Goal: Communication & Community: Share content

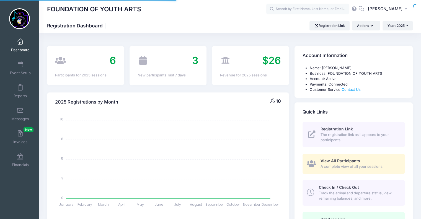
select select
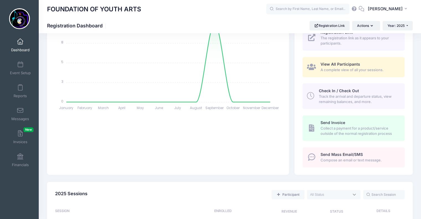
scroll to position [95, 0]
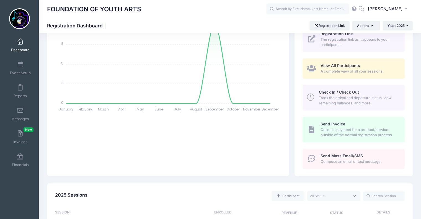
click at [341, 156] on span "Send Mass Email/SMS" at bounding box center [342, 155] width 42 height 5
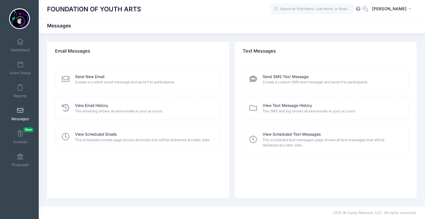
click at [108, 79] on div "Send New Email" at bounding box center [144, 77] width 139 height 6
click at [94, 78] on link "Send New Email" at bounding box center [89, 77] width 29 height 6
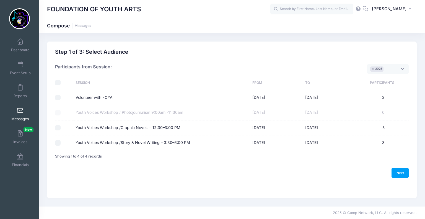
click at [59, 127] on input "Youth Voices Workshop /Graphic Novels – 12:30–3:00 PM" at bounding box center [58, 128] width 6 height 6
checkbox input "true"
click at [58, 140] on input "Youth Voices Workshop /Story & Novel Writing – 3:30–6:00 PM" at bounding box center [58, 143] width 6 height 6
click at [56, 141] on input "Youth Voices Workshop /Story & Novel Writing – 3:30–6:00 PM" at bounding box center [58, 143] width 6 height 6
checkbox input "false"
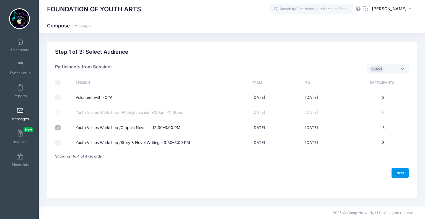
click at [402, 172] on link "Next" at bounding box center [400, 172] width 17 height 9
select select "50"
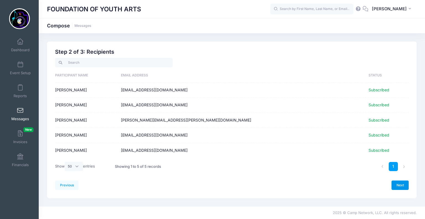
click at [403, 185] on link "Next" at bounding box center [400, 184] width 17 height 9
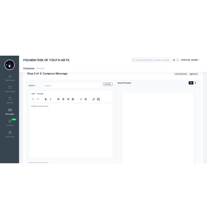
scroll to position [14, 0]
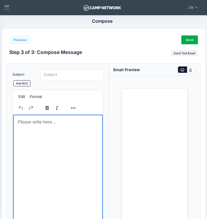
click at [48, 130] on html at bounding box center [58, 122] width 90 height 15
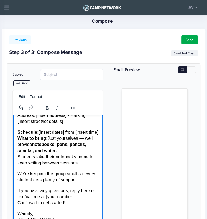
scroll to position [0, 0]
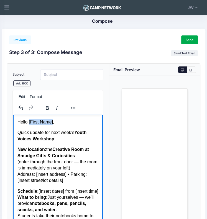
drag, startPoint x: 52, startPoint y: 122, endPoint x: 29, endPoint y: 121, distance: 23.0
click at [29, 121] on p "Hello [First Name]," at bounding box center [57, 122] width 81 height 6
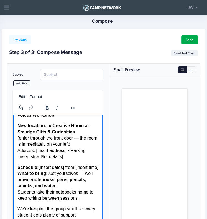
scroll to position [25, 0]
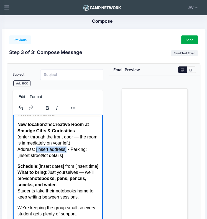
drag, startPoint x: 65, startPoint y: 149, endPoint x: 37, endPoint y: 152, distance: 28.6
click at [37, 152] on p "New location: the Creative Room at Smudge Gifts & Curiosities (enter through th…" at bounding box center [57, 140] width 81 height 37
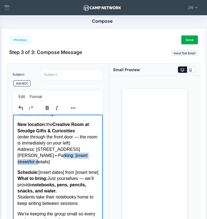
drag, startPoint x: 81, startPoint y: 155, endPoint x: 34, endPoint y: 155, distance: 46.8
click at [34, 155] on p "New location: the Creative Room at Smudge Gifts & Curiosities (enter through th…" at bounding box center [57, 143] width 81 height 43
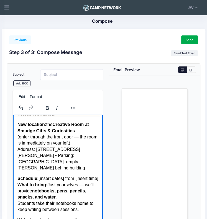
click at [74, 157] on p "New location: the Creative Room at Smudge Gifts & Curiosities (enter through th…" at bounding box center [57, 147] width 81 height 50
drag, startPoint x: 65, startPoint y: 173, endPoint x: 39, endPoint y: 172, distance: 26.0
click at [39, 176] on p "Schedule: [insert dates] from [insert time] What to bring: Just yourselves — we…" at bounding box center [57, 194] width 81 height 37
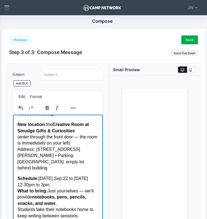
click at [56, 176] on p "Schedule: Monday Sep 22 to Thur Sep 25 from 12:30pm to 3pm What to bring: Just …" at bounding box center [57, 197] width 81 height 43
click at [62, 179] on p "Schedule: Mon Sep 22 to Thur Sep 25 from 12:30pm to 3pm What to bring: Just you…" at bounding box center [57, 197] width 81 height 43
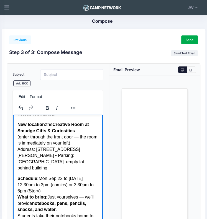
click at [65, 179] on p "Schedule: Mon Sep 22 to Thur Sep 25 from 12:30pm to 3pm (comics) or 3:30pm to 6…" at bounding box center [57, 201] width 81 height 50
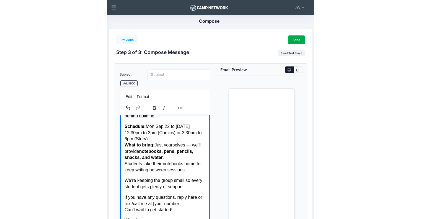
scroll to position [77, 0]
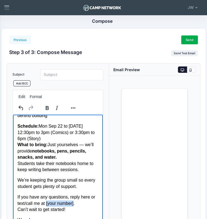
drag, startPoint x: 74, startPoint y: 198, endPoint x: 47, endPoint y: 197, distance: 27.1
click at [47, 197] on p "If you have any questions, reply here or text/call me at [your number]. Can’t w…" at bounding box center [57, 203] width 81 height 19
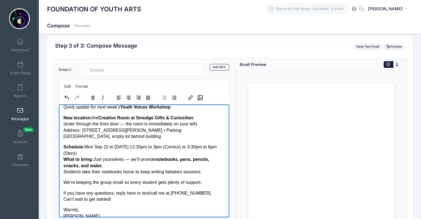
scroll to position [0, 0]
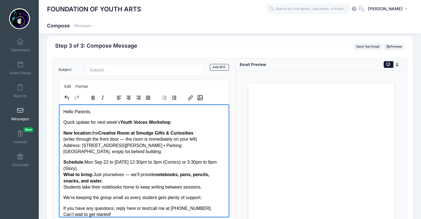
drag, startPoint x: 226, startPoint y: 144, endPoint x: 285, endPoint y: 202, distance: 83.4
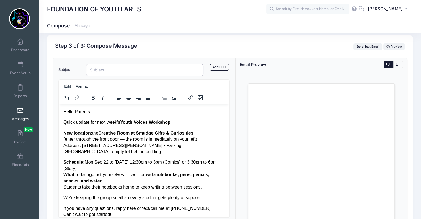
click at [98, 69] on input "Subject" at bounding box center [145, 70] width 118 height 12
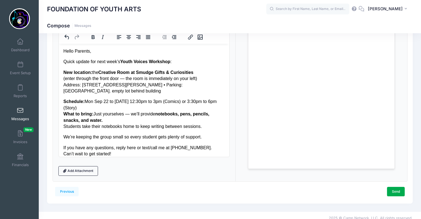
scroll to position [67, 0]
type input "Update: Youth Voices Workshop Location"
click at [397, 190] on link "Send" at bounding box center [396, 191] width 18 height 9
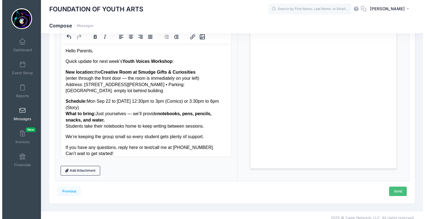
scroll to position [0, 0]
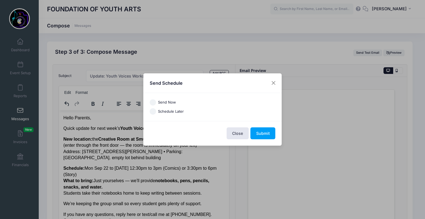
click at [153, 102] on input "Send Now" at bounding box center [153, 102] width 6 height 6
radio input "true"
click at [265, 133] on button "Submit" at bounding box center [263, 133] width 25 height 12
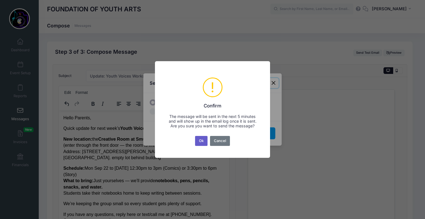
click at [202, 141] on button "Ok" at bounding box center [201, 141] width 13 height 10
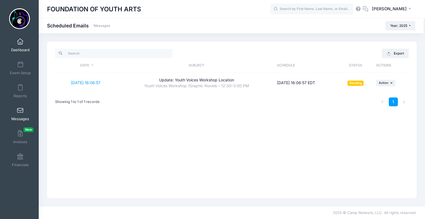
click at [19, 45] on link "Dashboard" at bounding box center [20, 44] width 26 height 19
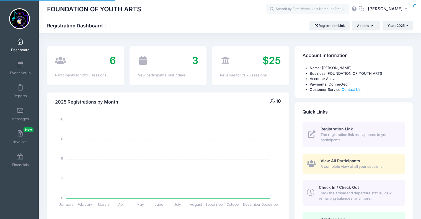
select select
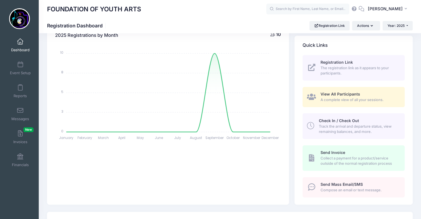
scroll to position [69, 0]
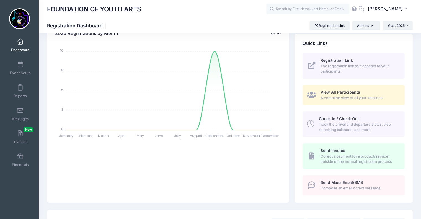
click at [345, 157] on span "Collect a payment for a product/service outside of the normal registration proc…" at bounding box center [360, 159] width 78 height 11
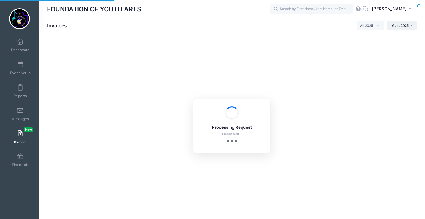
select select
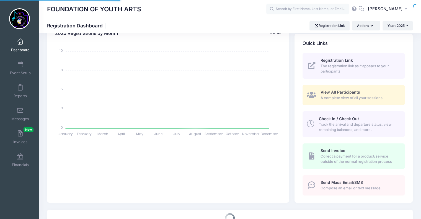
select select
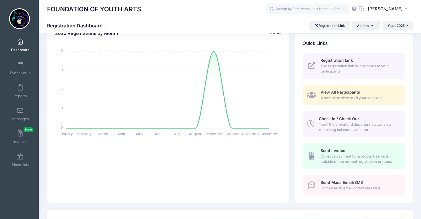
click at [363, 183] on div "Send Mass Email/SMS Compose an email or text message." at bounding box center [360, 185] width 78 height 11
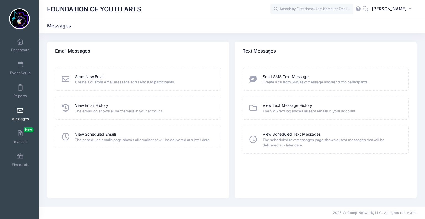
click at [264, 80] on span "Create a custom SMS text message and send it to participants." at bounding box center [332, 82] width 139 height 6
click at [283, 77] on link "Send SMS Text Message" at bounding box center [286, 77] width 46 height 6
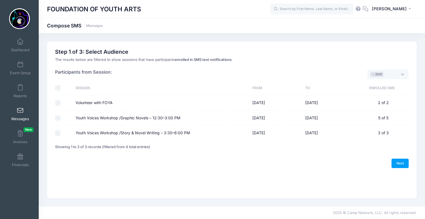
click at [58, 118] on input "Youth Voices Workshop /Graphic Novels – 12:30–3:00 PM" at bounding box center [58, 118] width 6 height 6
checkbox input "true"
click at [401, 161] on link "Next" at bounding box center [400, 163] width 17 height 9
select select "50"
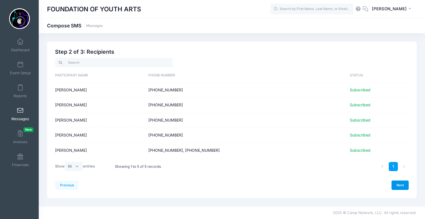
click at [402, 185] on link "Next" at bounding box center [400, 184] width 17 height 9
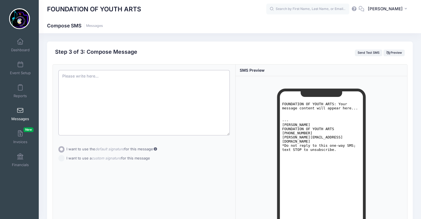
click at [68, 81] on textarea at bounding box center [144, 102] width 172 height 65
paste textarea "Update: Youth Voices Workshop will meet in the Creative Room at Smudge Gifts & …"
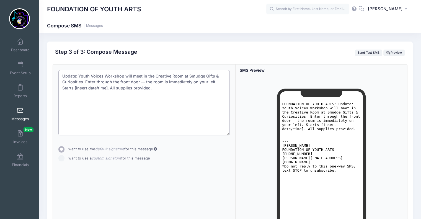
drag, startPoint x: 94, startPoint y: 87, endPoint x: 61, endPoint y: 87, distance: 32.4
click at [61, 87] on textarea "Update: Youth Voices Workshop will meet in the Creative Room at Smudge Gifts & …" at bounding box center [144, 102] width 172 height 65
click at [165, 97] on textarea "Update: Youth Voices Workshop will meet in the Creative Room at Smudge Gifts & …" at bounding box center [144, 102] width 172 height 65
click at [61, 74] on textarea "Update: Youth Voices Workshop will meet in the Creative Room at Smudge Gifts & …" at bounding box center [144, 102] width 172 height 65
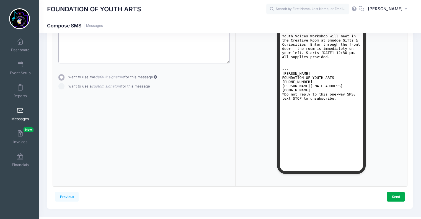
scroll to position [82, 0]
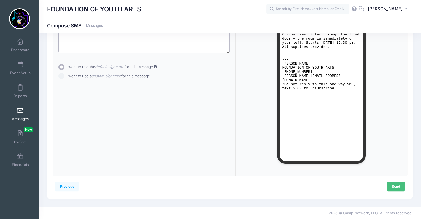
type textarea "Update: Youth Voices Workshop will meet in the Creative Room at Smudge Gifts & …"
click at [396, 185] on link "Send" at bounding box center [396, 186] width 18 height 9
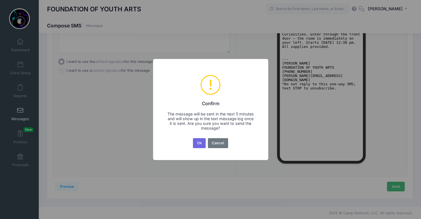
scroll to position [0, 0]
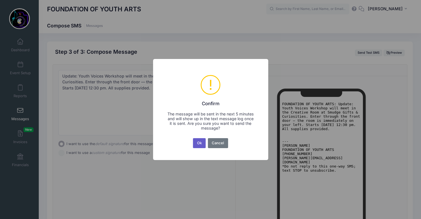
click at [199, 143] on button "Ok" at bounding box center [199, 143] width 13 height 10
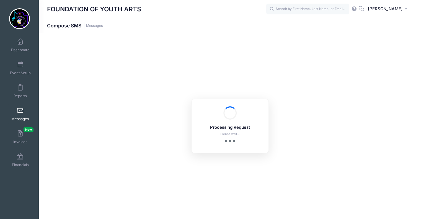
scroll to position [82, 0]
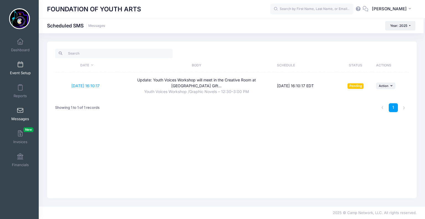
click at [20, 64] on span at bounding box center [20, 65] width 0 height 6
